Goal: Task Accomplishment & Management: Use online tool/utility

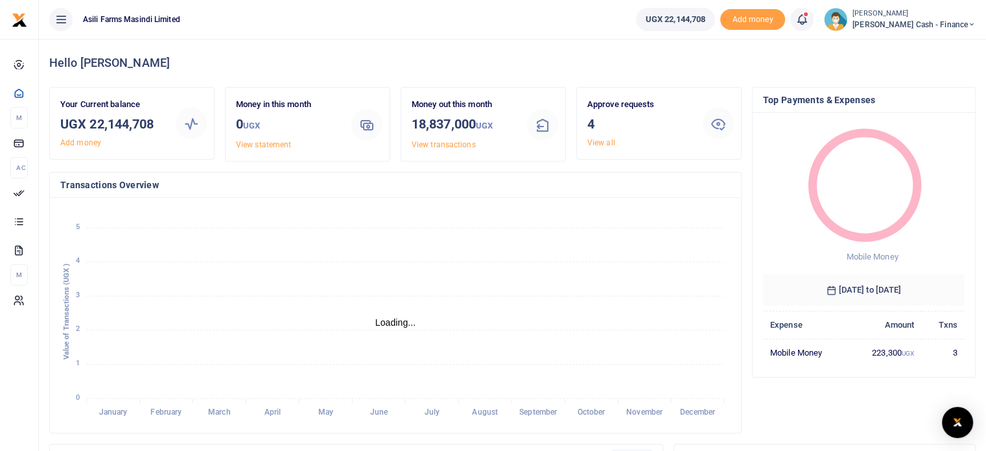
scroll to position [10, 10]
click at [591, 145] on link "View all" at bounding box center [601, 142] width 28 height 9
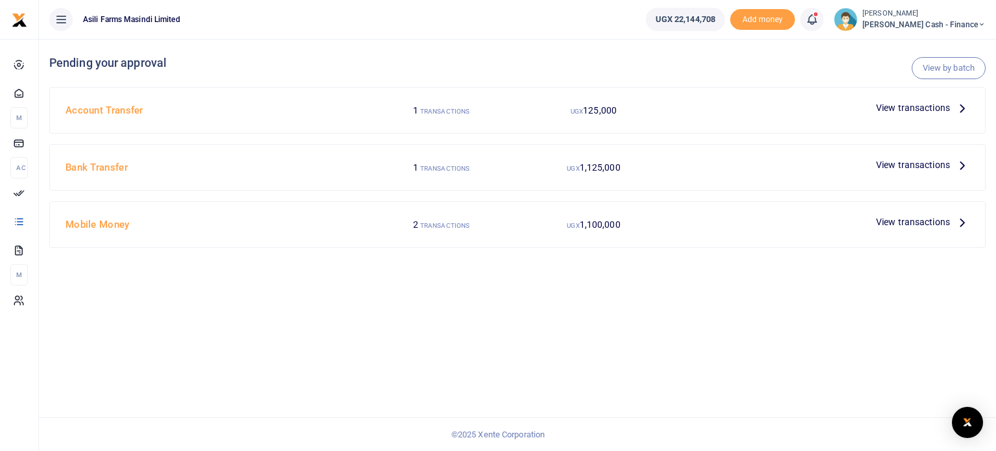
click at [917, 163] on span "View transactions" at bounding box center [913, 165] width 74 height 14
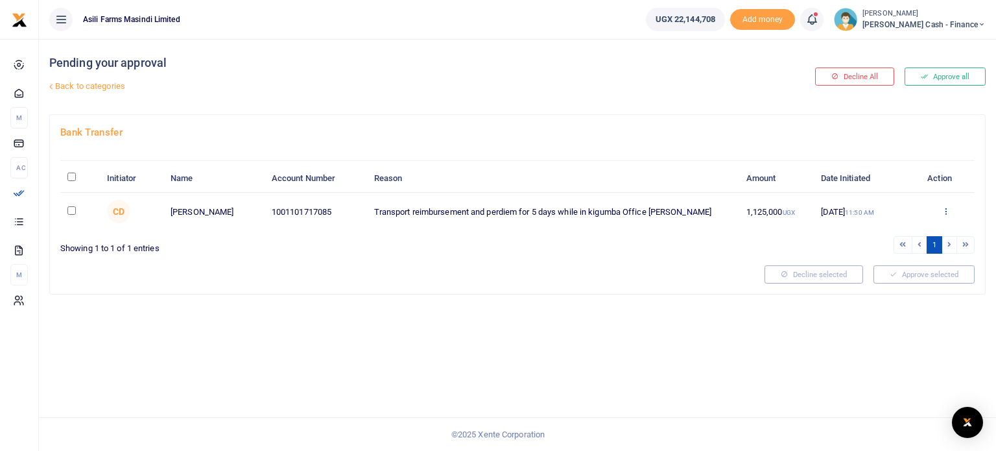
click at [946, 209] on icon at bounding box center [945, 210] width 8 height 9
click at [882, 285] on link "Details" at bounding box center [898, 290] width 102 height 18
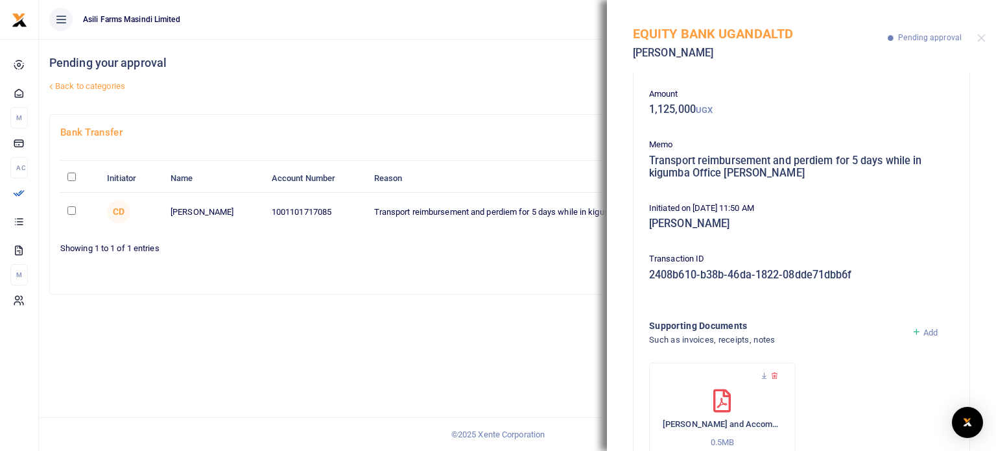
scroll to position [110, 0]
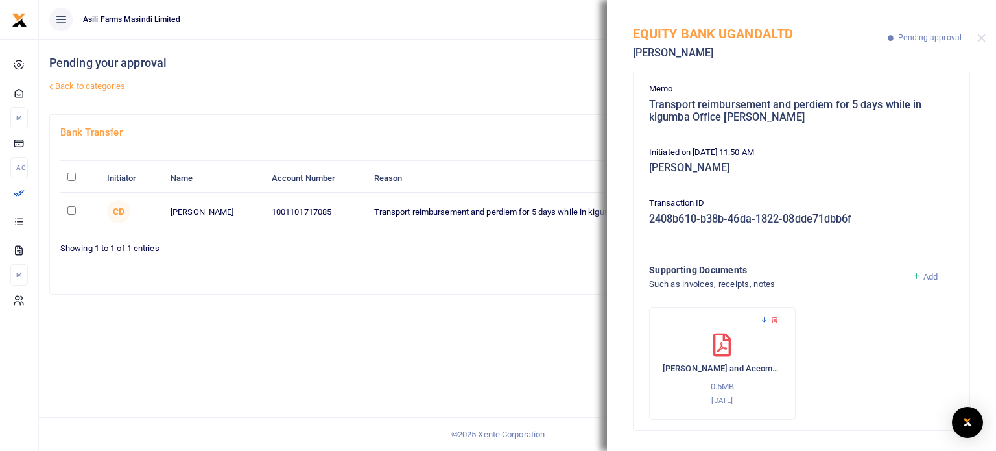
click at [760, 321] on icon at bounding box center [764, 320] width 8 height 8
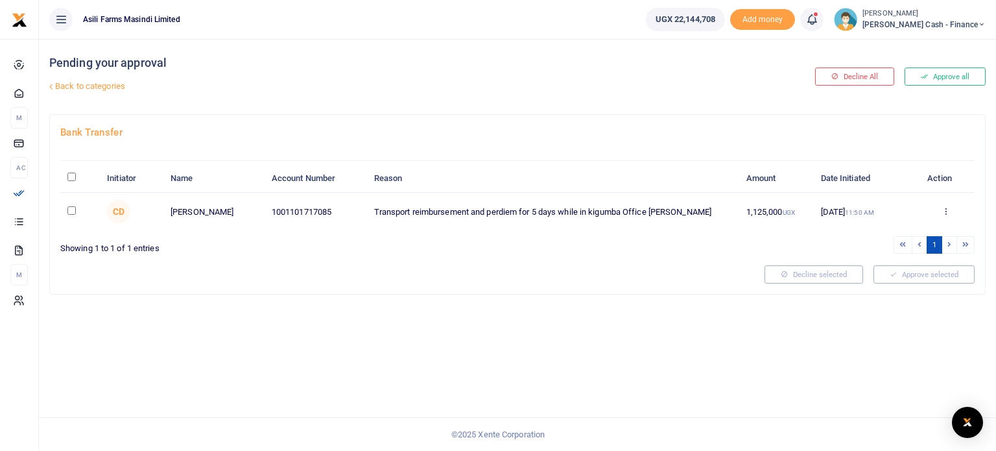
click at [67, 209] on input "checkbox" at bounding box center [71, 210] width 8 height 8
checkbox input "true"
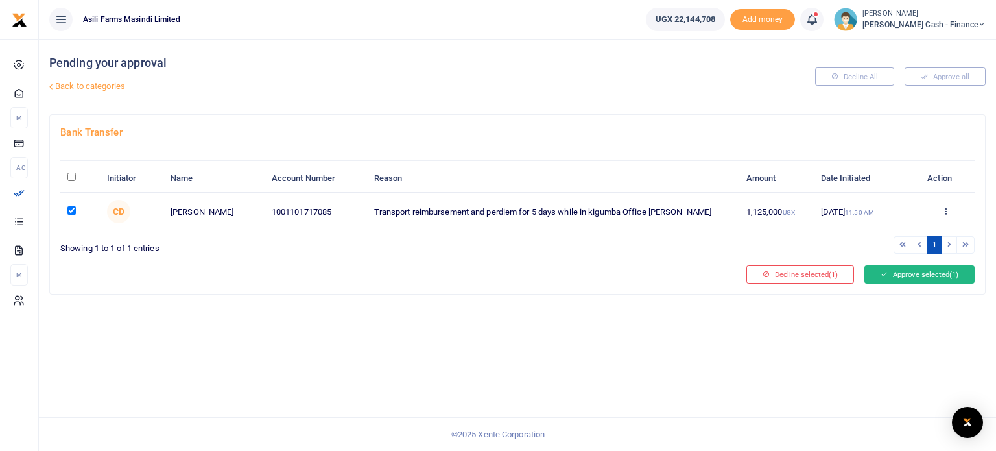
click at [883, 274] on icon at bounding box center [883, 274] width 7 height 9
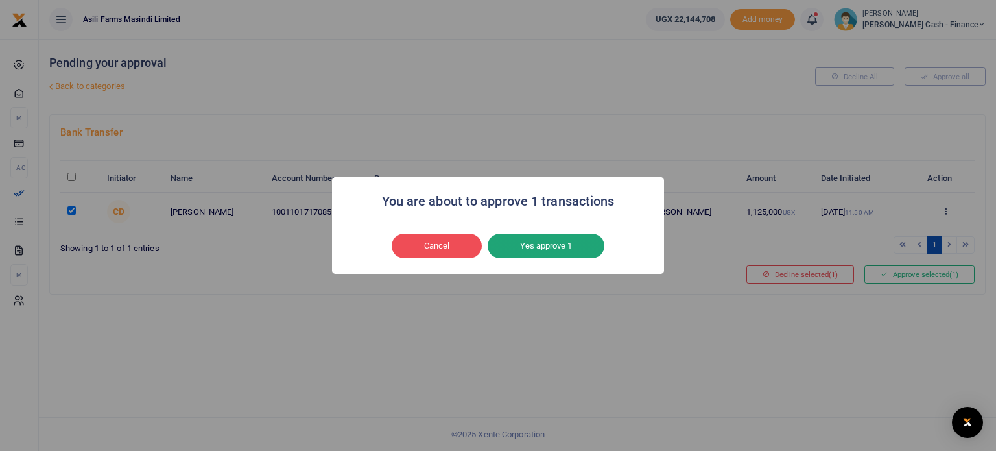
click at [524, 246] on button "Yes approve 1" at bounding box center [545, 245] width 117 height 25
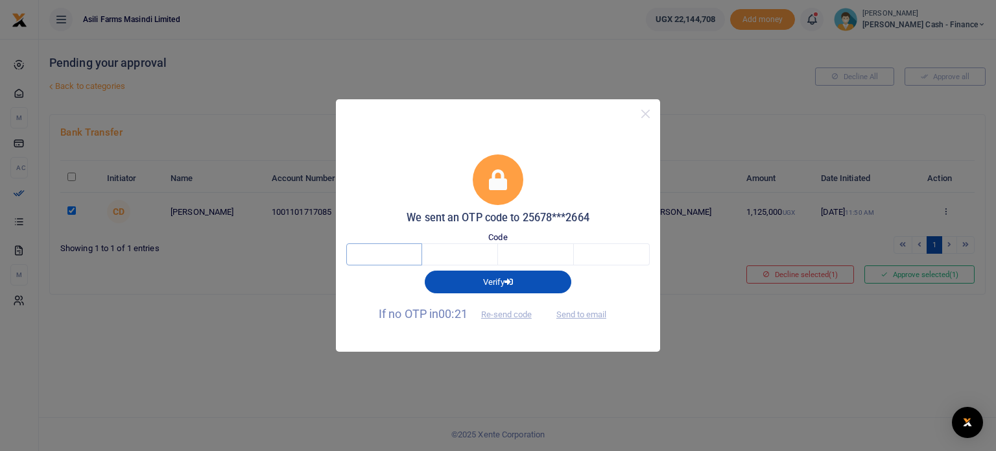
click at [406, 257] on input "text" at bounding box center [384, 254] width 76 height 22
type input "6"
type input "0"
type input "5"
type input "6"
